Goal: Find specific page/section: Find specific page/section

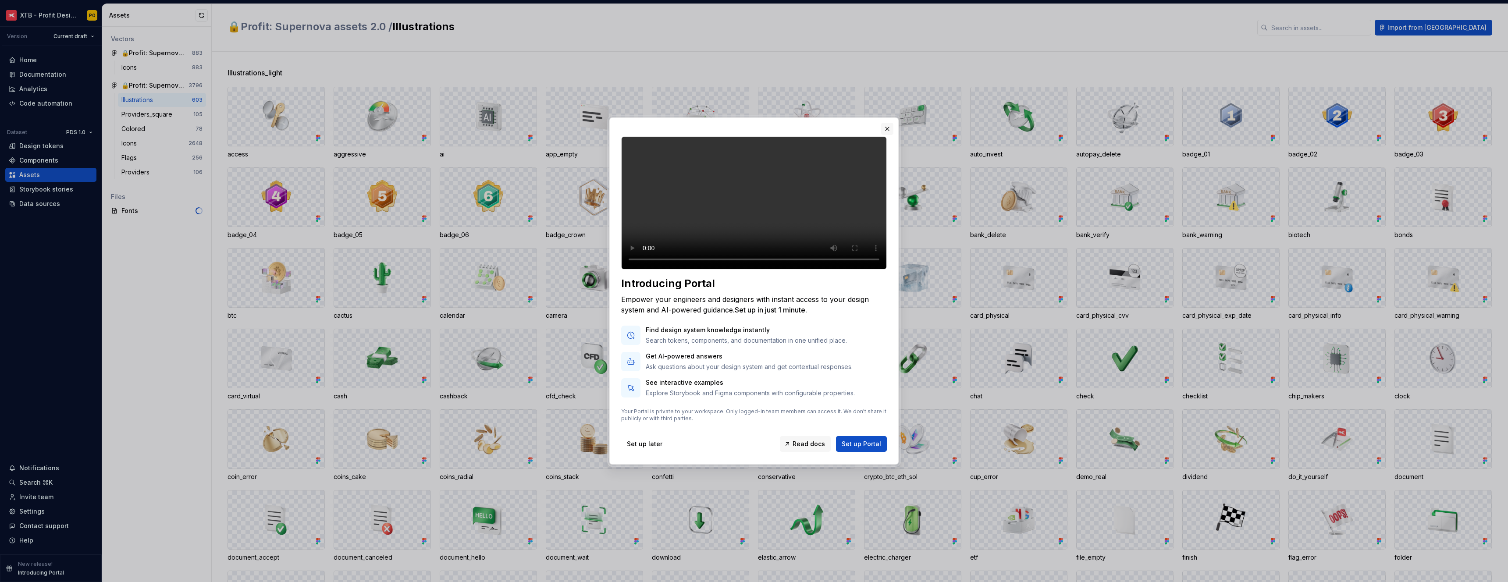
click at [883, 123] on button "button" at bounding box center [887, 129] width 12 height 12
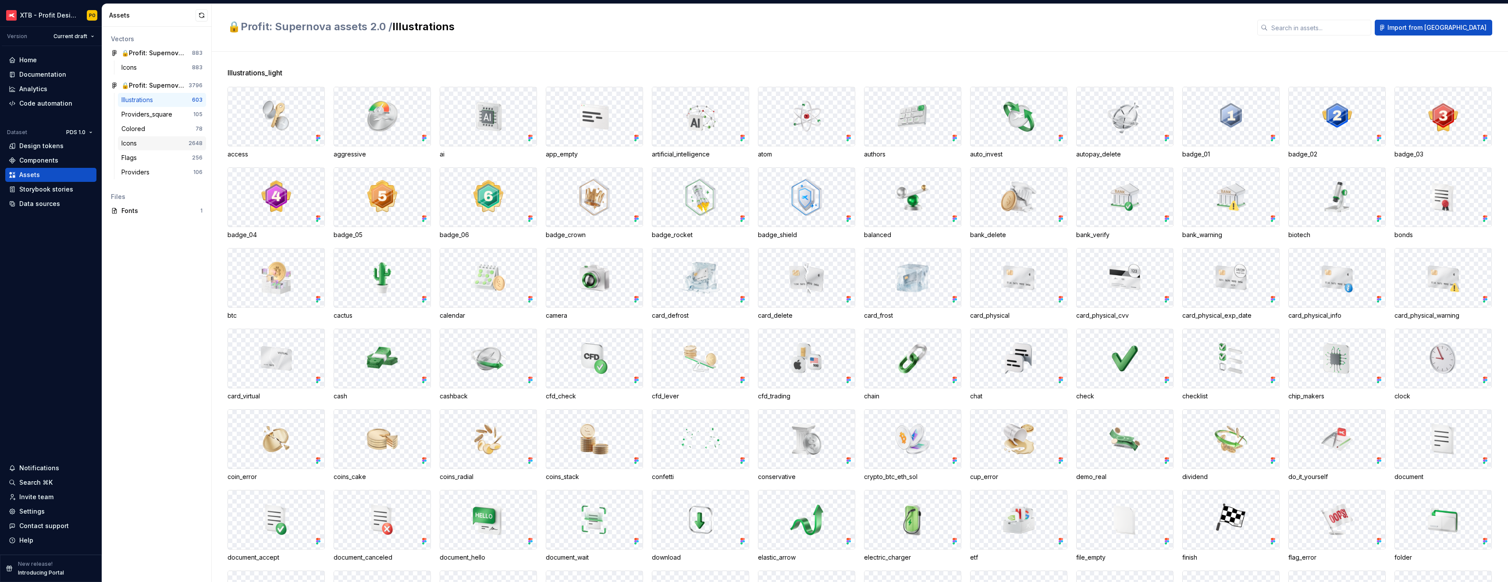
click at [132, 148] on div "Icons 2648" at bounding box center [162, 143] width 88 height 14
